Goal: Task Accomplishment & Management: Manage account settings

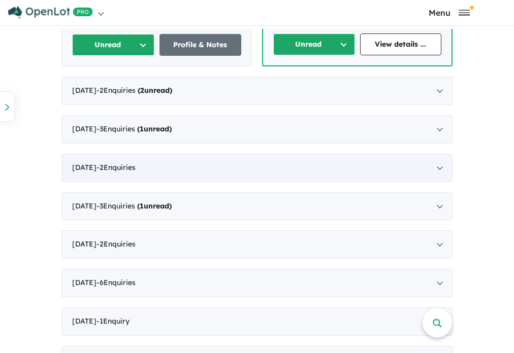
scroll to position [711, 0]
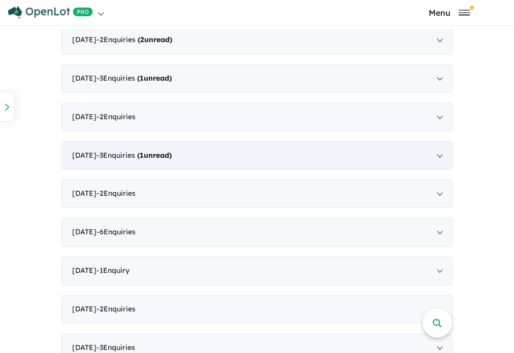
click at [155, 155] on span "( 1 unread)" at bounding box center [153, 155] width 37 height 9
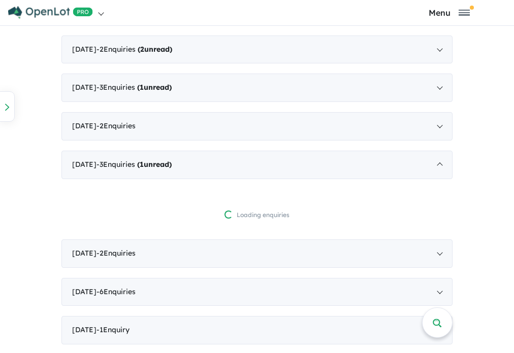
scroll to position [2, 0]
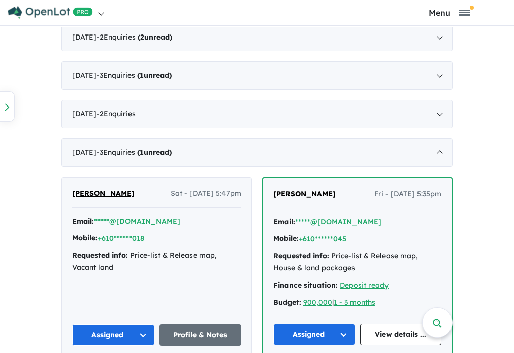
click at [115, 335] on button "Assigned" at bounding box center [113, 335] width 82 height 22
click at [313, 330] on button "Assigned" at bounding box center [314, 335] width 82 height 22
click at [141, 331] on button "Assigned" at bounding box center [113, 335] width 82 height 22
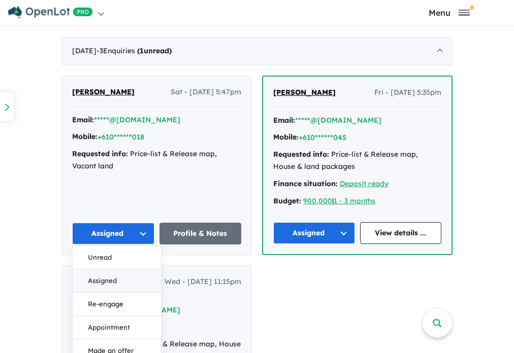
click at [120, 278] on button "Assigned" at bounding box center [117, 281] width 88 height 23
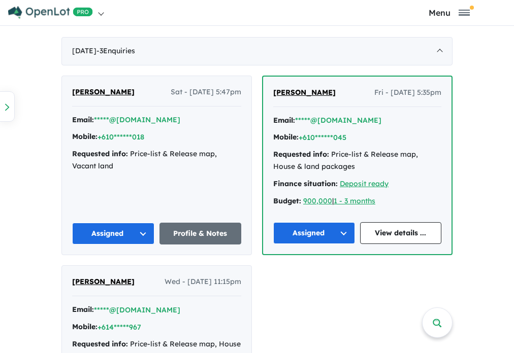
click at [336, 229] on button "Assigned" at bounding box center [314, 233] width 82 height 22
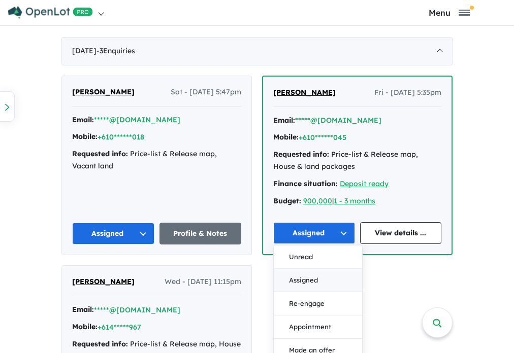
click at [315, 275] on button "Assigned" at bounding box center [318, 280] width 88 height 23
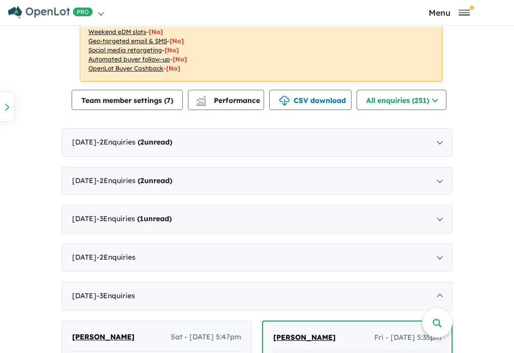
scroll to position [369, 0]
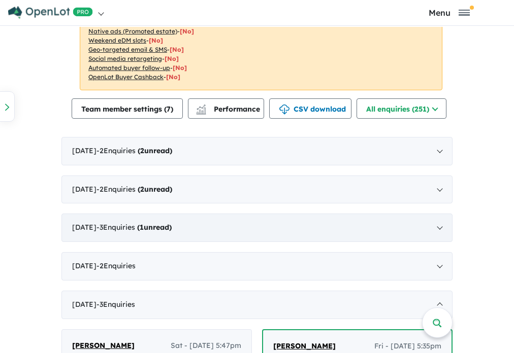
click at [439, 225] on div "June 2025 - 3 Enquir ies ( 1 unread)" at bounding box center [256, 228] width 391 height 28
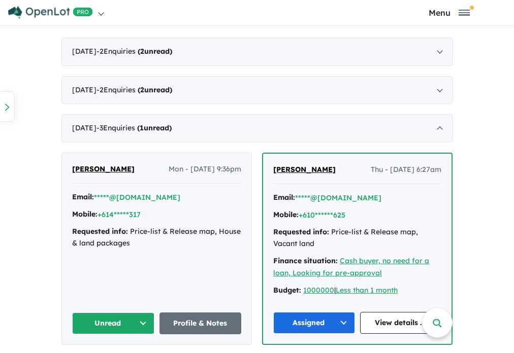
scroll to position [471, 0]
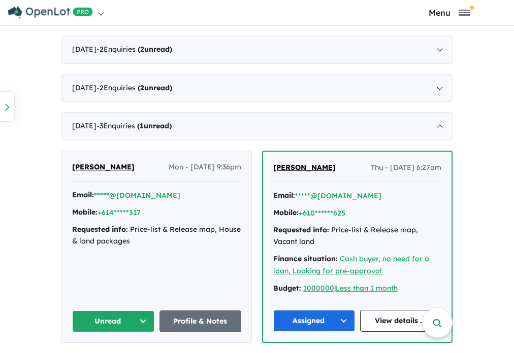
click at [139, 316] on button "Unread" at bounding box center [113, 322] width 82 height 22
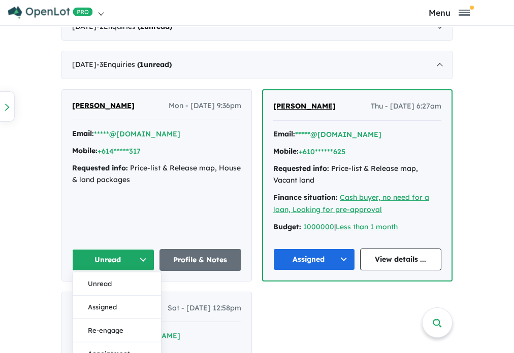
scroll to position [572, 0]
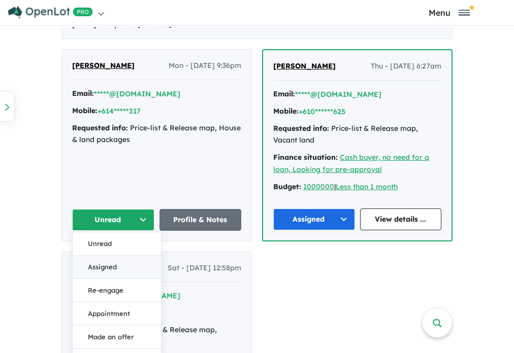
click at [133, 264] on button "Assigned" at bounding box center [117, 266] width 88 height 23
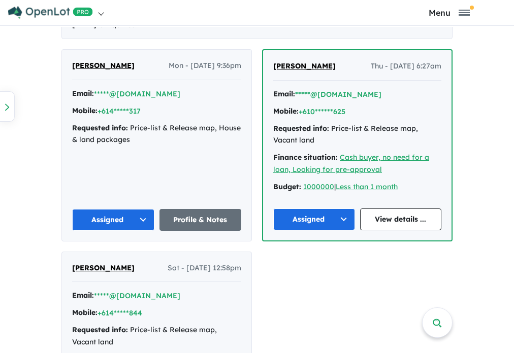
click at [340, 215] on button "Assigned" at bounding box center [314, 220] width 82 height 22
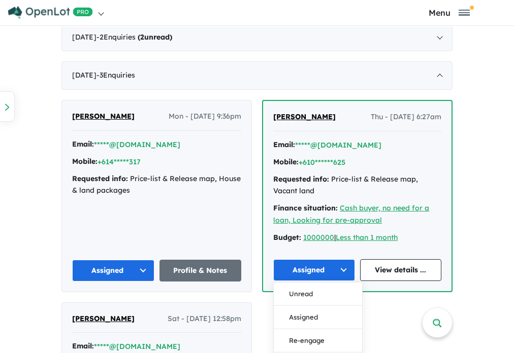
scroll to position [420, 0]
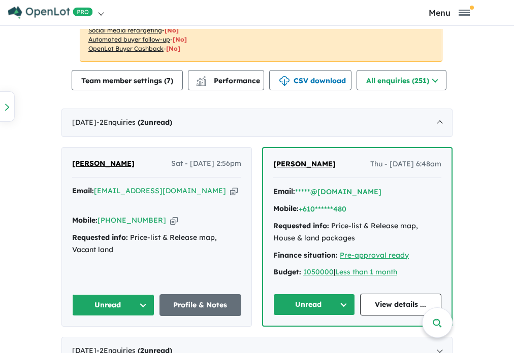
scroll to position [406, 0]
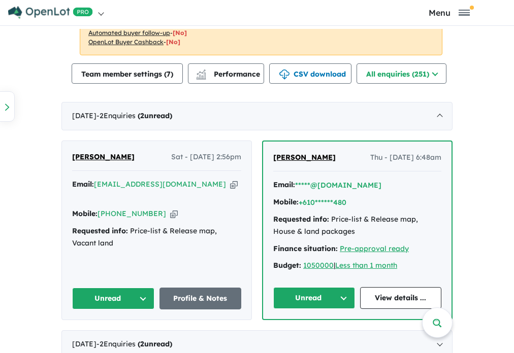
click at [342, 295] on button "Unread" at bounding box center [314, 298] width 82 height 22
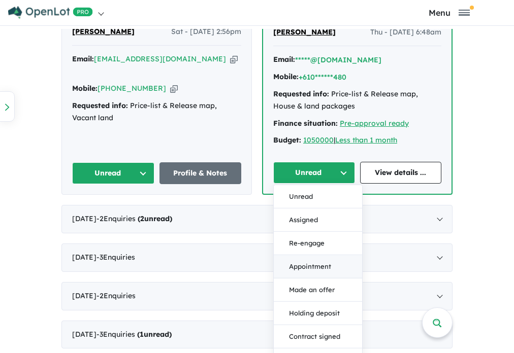
scroll to position [558, 0]
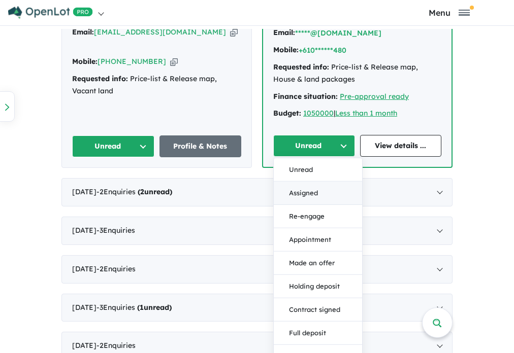
click at [305, 193] on button "Assigned" at bounding box center [318, 193] width 88 height 23
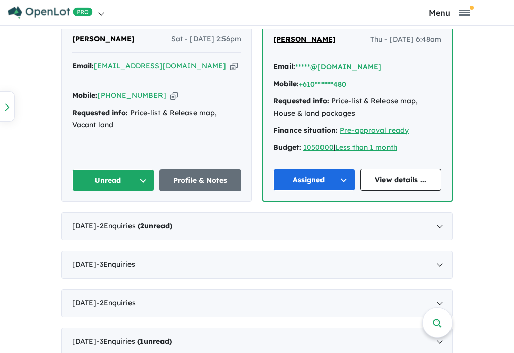
scroll to position [508, 0]
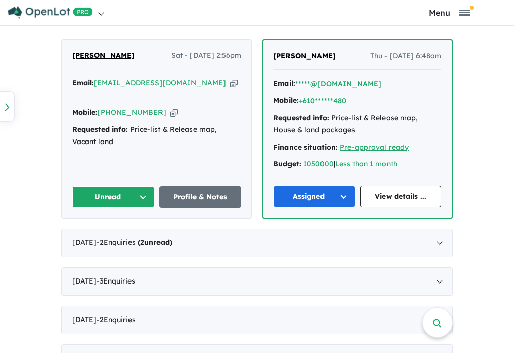
click at [126, 194] on button "Unread" at bounding box center [113, 197] width 82 height 22
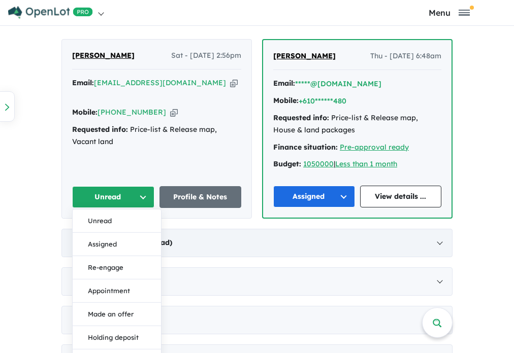
click at [115, 244] on button "Assigned" at bounding box center [117, 244] width 88 height 23
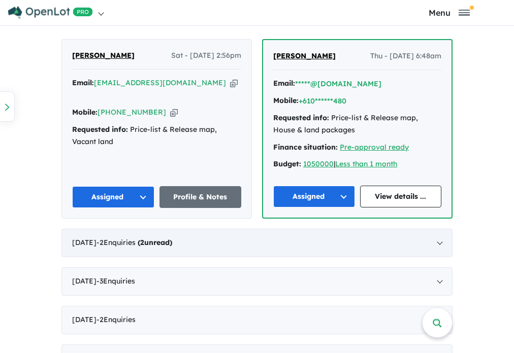
click at [435, 240] on div "[DATE] - 2 Enquir ies ( 2 unread)" at bounding box center [256, 243] width 391 height 28
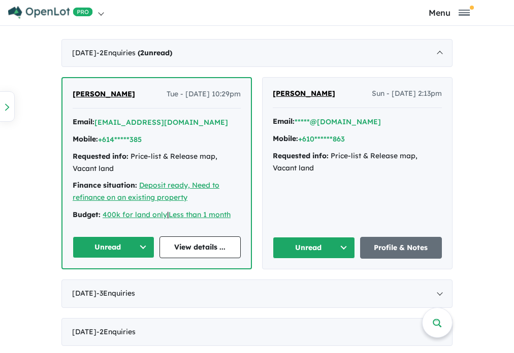
click at [137, 245] on button "Unread" at bounding box center [114, 248] width 82 height 22
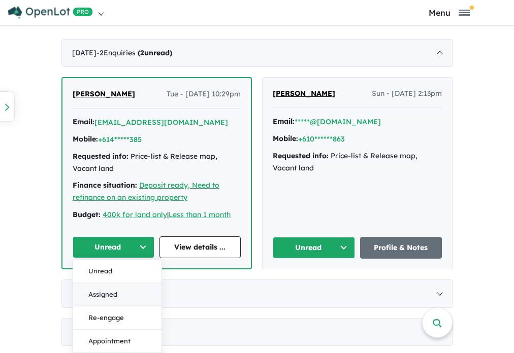
click at [130, 294] on button "Assigned" at bounding box center [117, 294] width 88 height 23
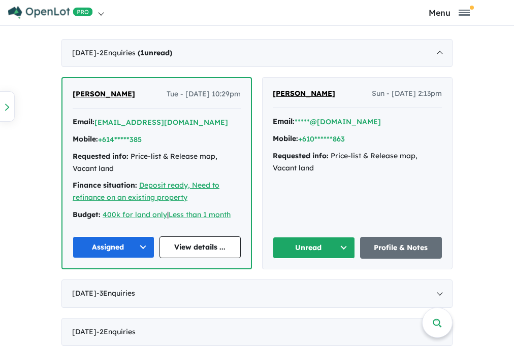
click at [344, 246] on button "Unread" at bounding box center [314, 248] width 82 height 22
click at [310, 292] on button "Assigned" at bounding box center [317, 295] width 88 height 23
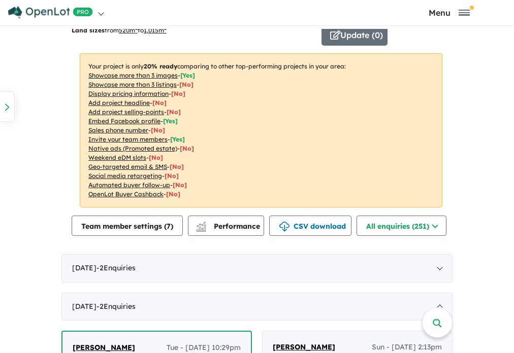
scroll to position [305, 0]
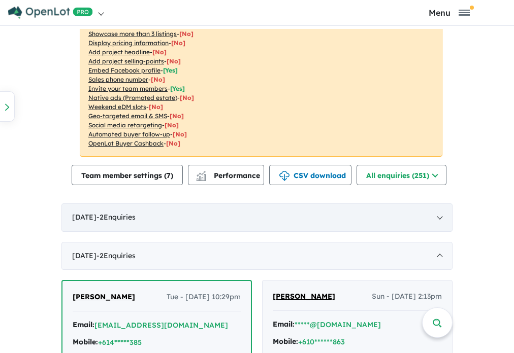
click at [438, 215] on div "[DATE] - 2 Enquir ies ( 0 unread)" at bounding box center [256, 218] width 391 height 28
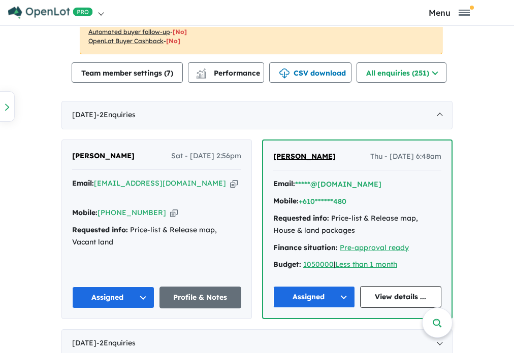
scroll to position [406, 0]
